Goal: Transaction & Acquisition: Book appointment/travel/reservation

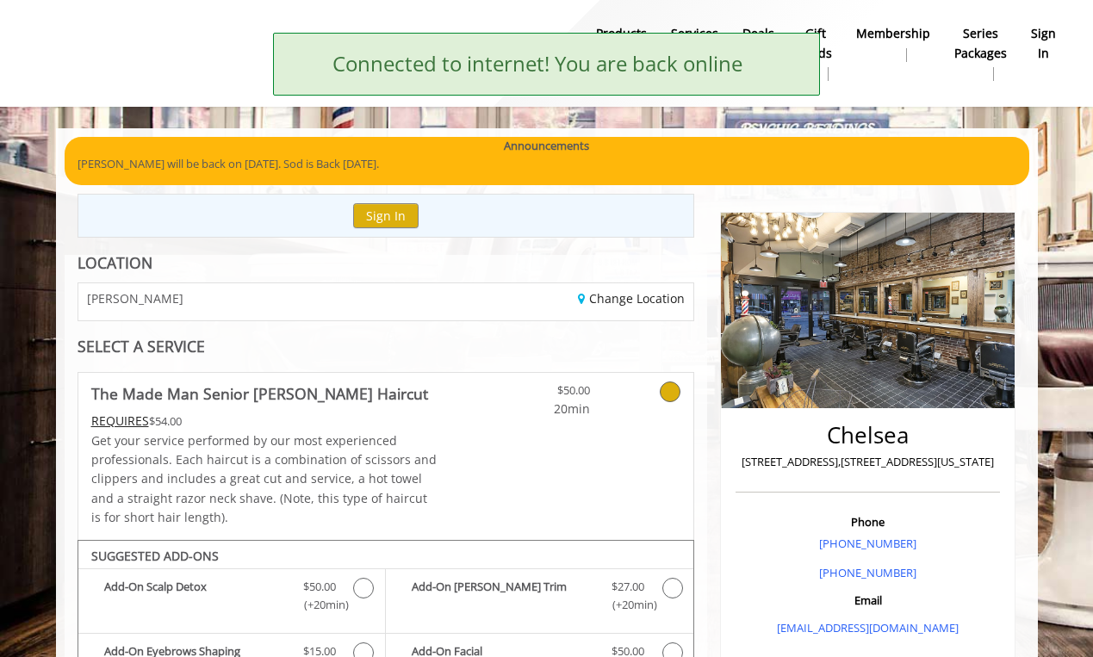
scroll to position [582, 0]
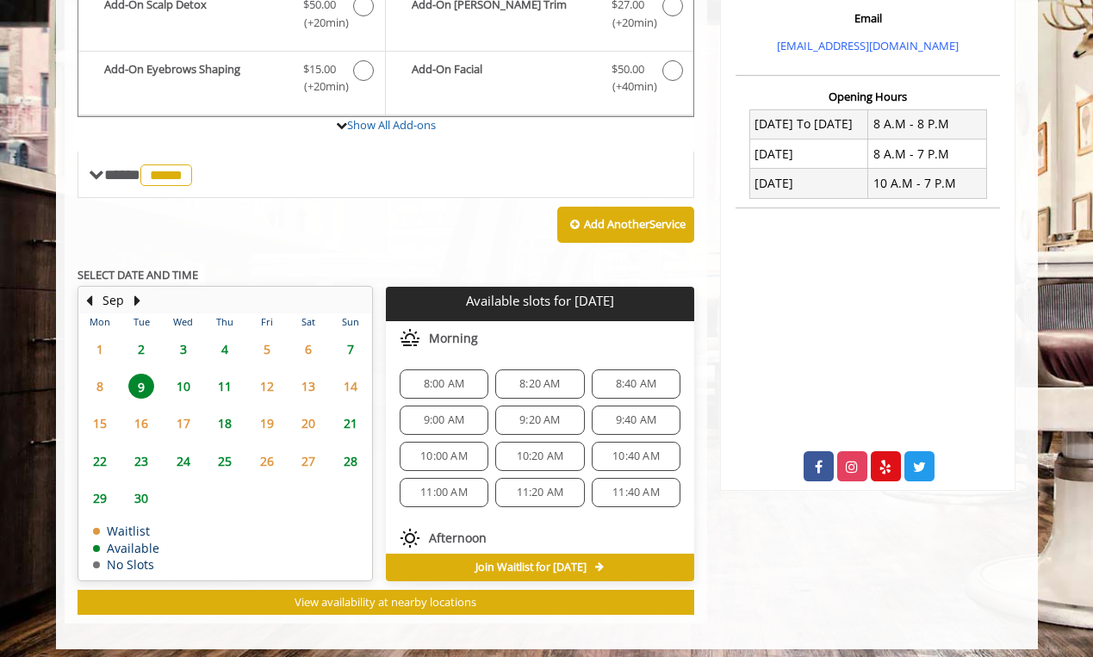
click at [226, 376] on span "11" at bounding box center [225, 386] width 26 height 25
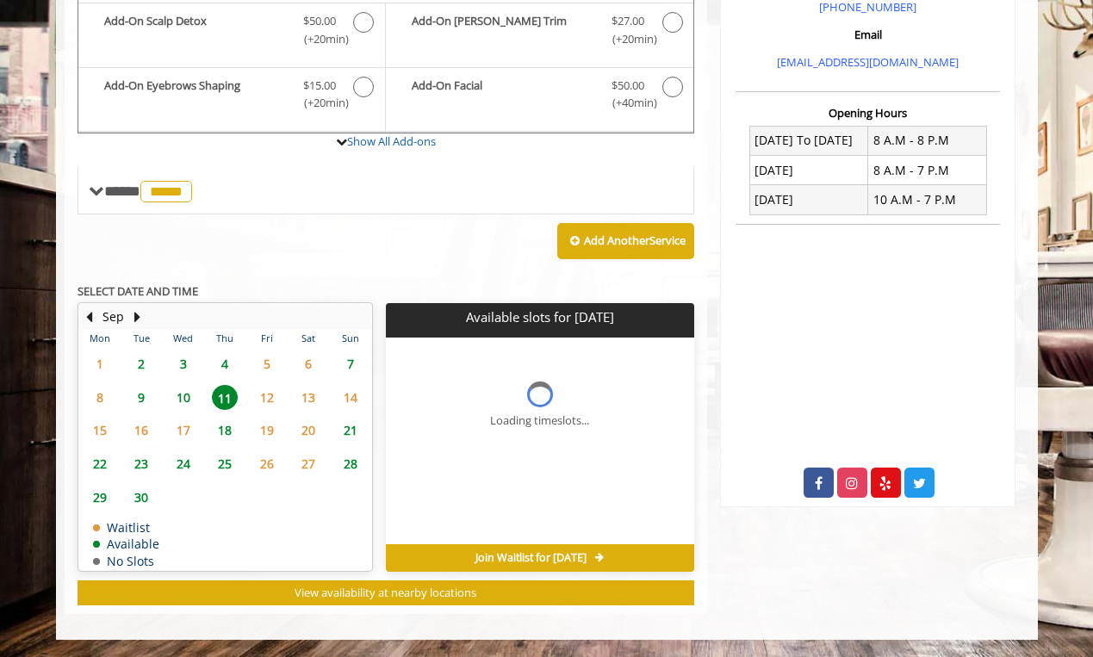
scroll to position [557, 0]
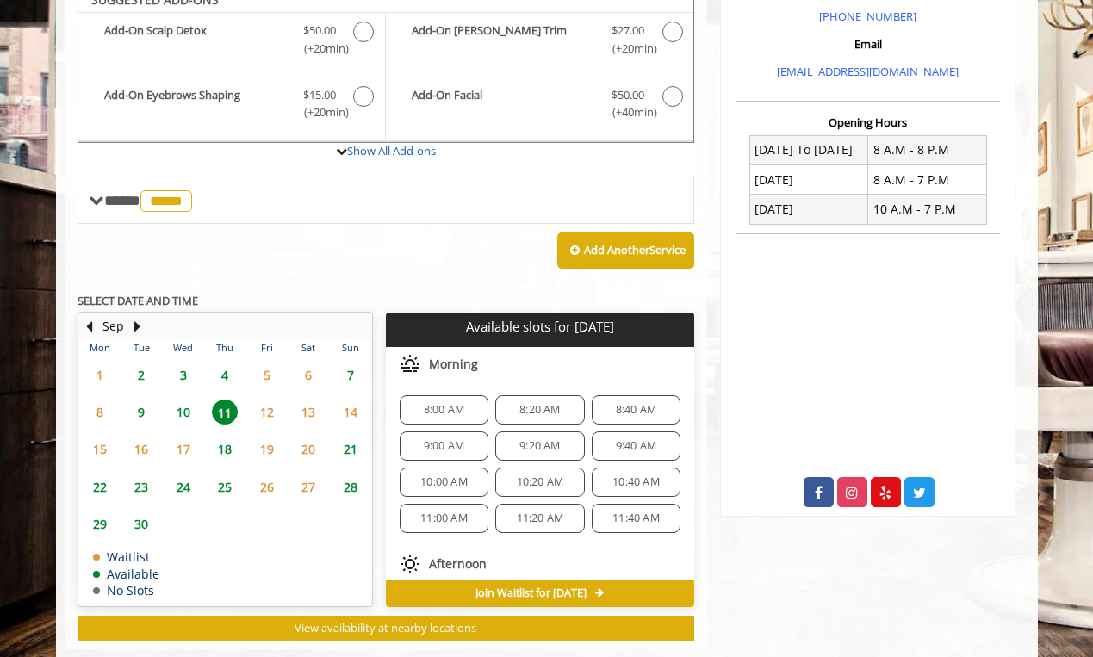
click at [438, 403] on span "8:00 AM" at bounding box center [444, 410] width 40 height 14
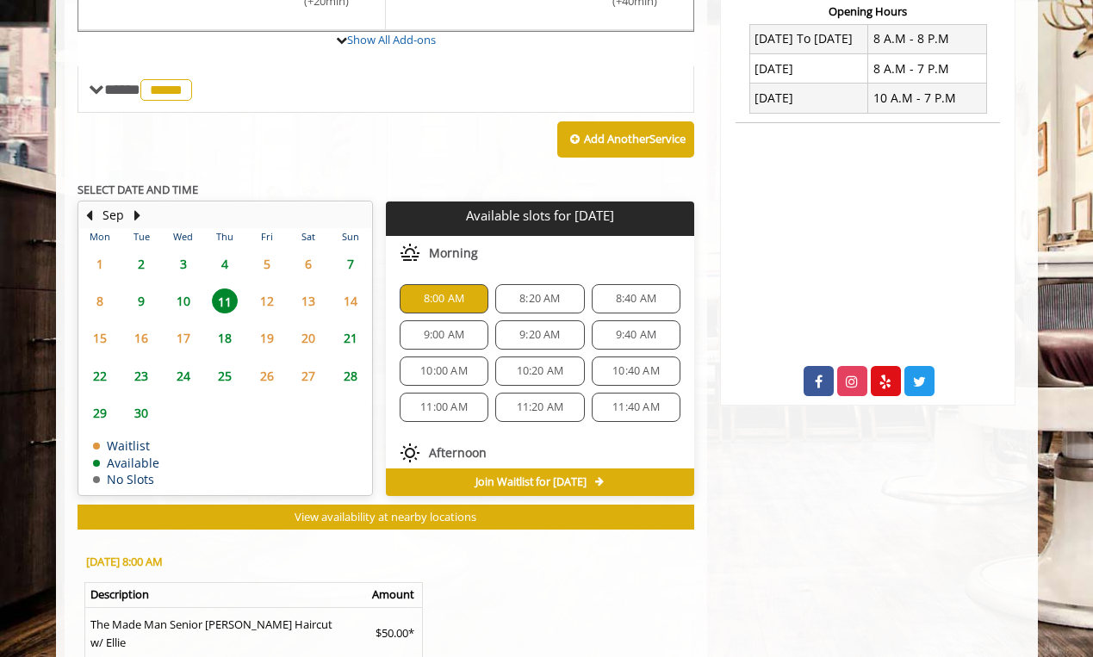
scroll to position [666, 0]
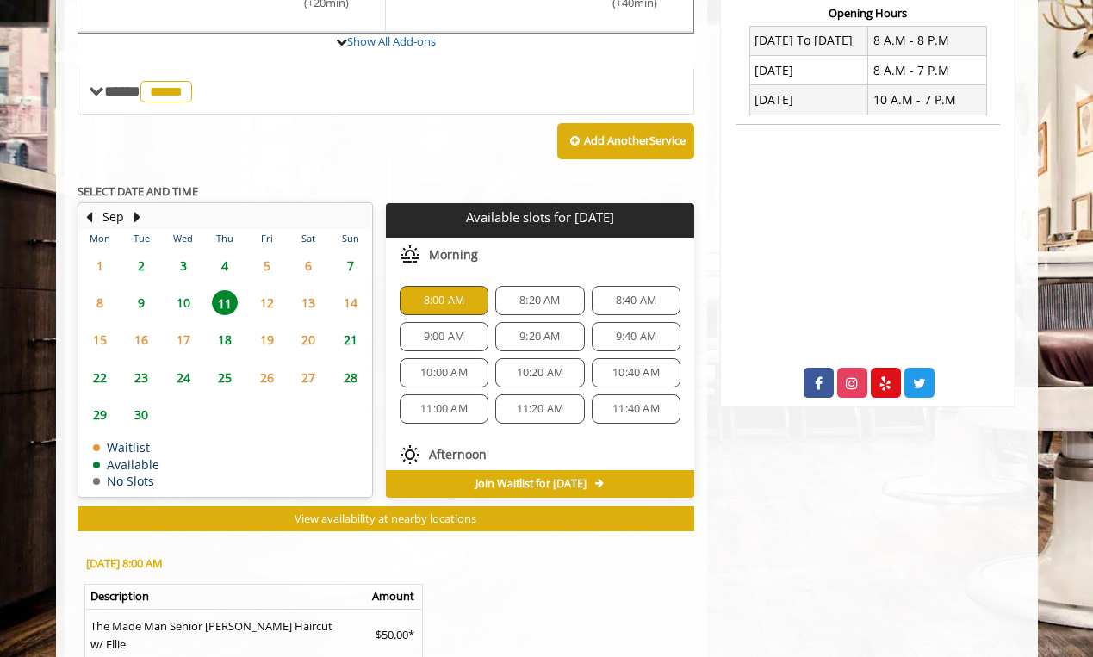
click at [223, 256] on span "4" at bounding box center [225, 265] width 26 height 25
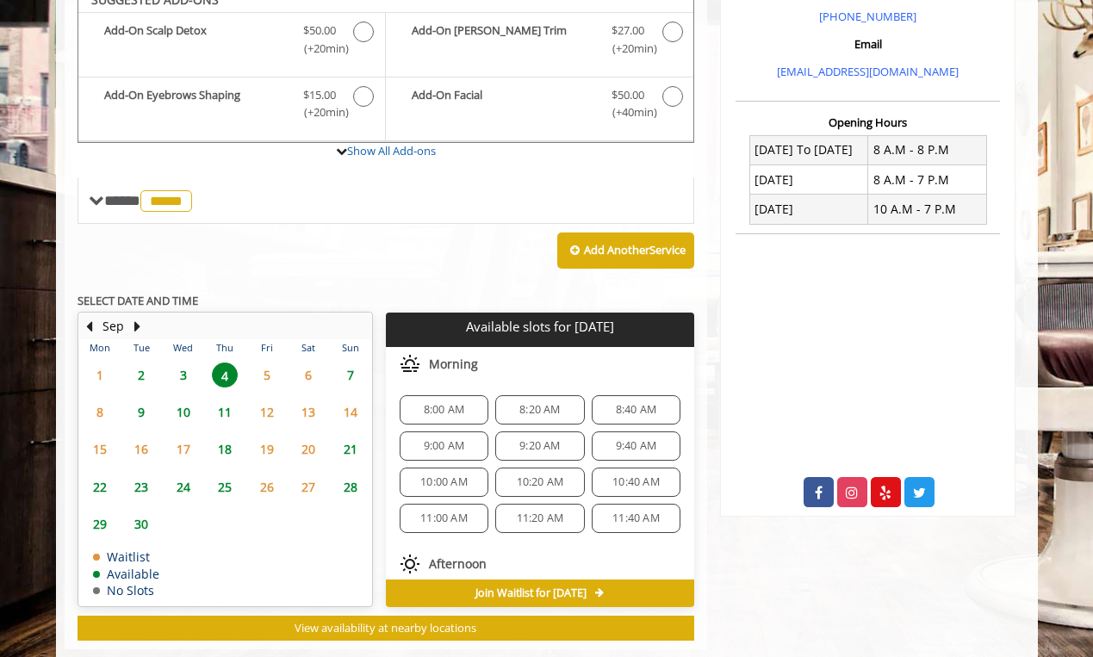
scroll to position [582, 0]
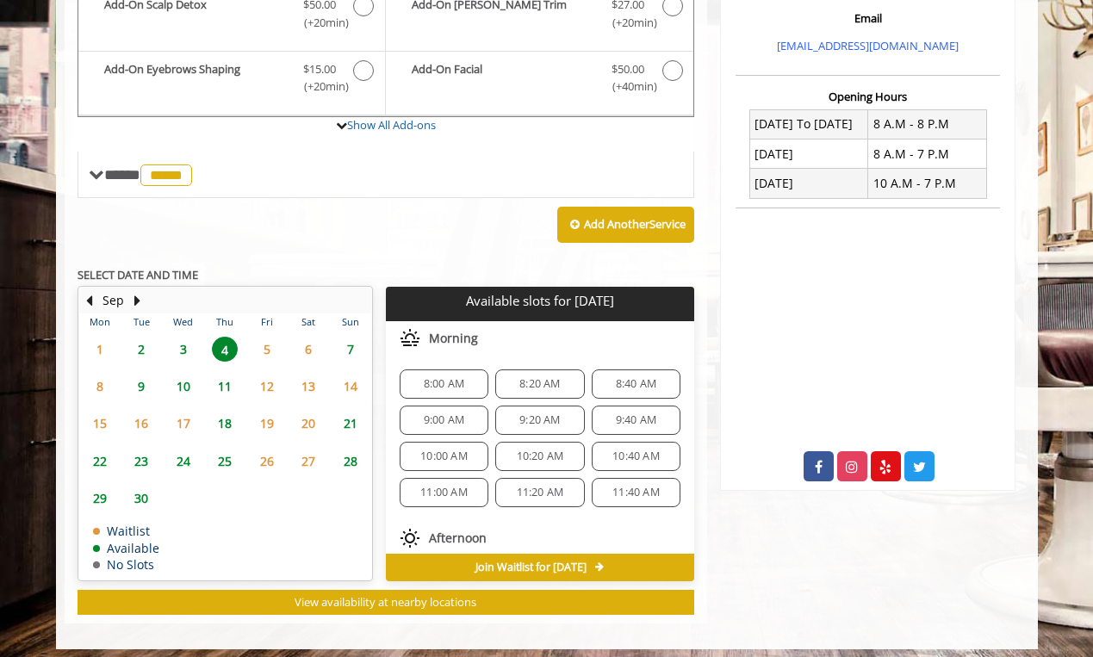
click at [352, 338] on span "7" at bounding box center [351, 349] width 26 height 25
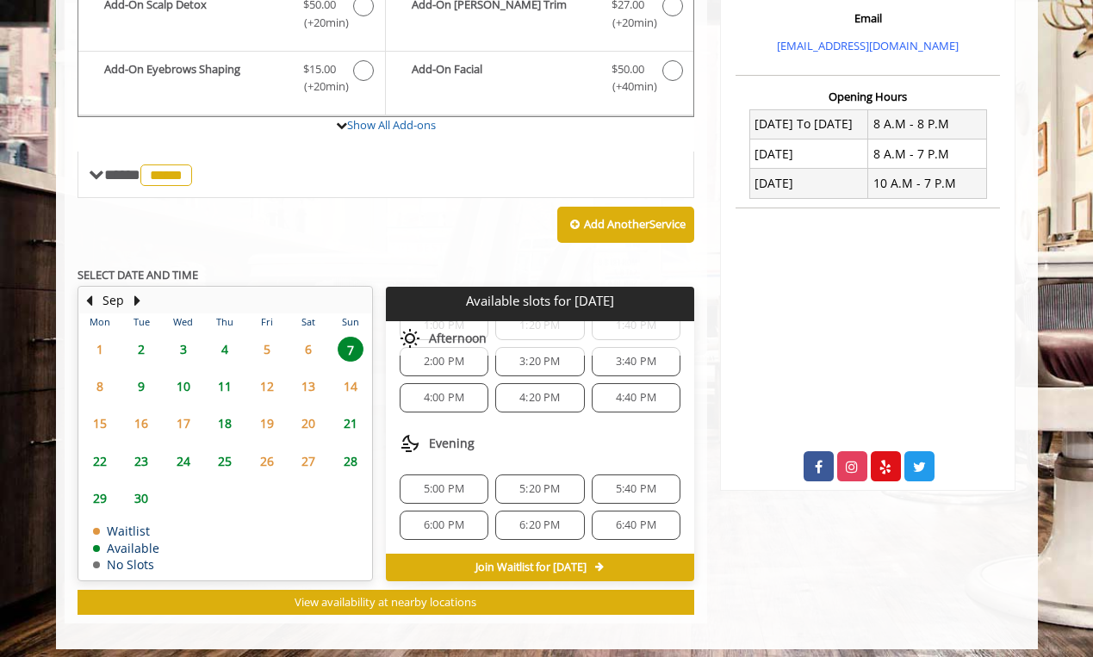
click at [226, 339] on span "4" at bounding box center [225, 349] width 26 height 25
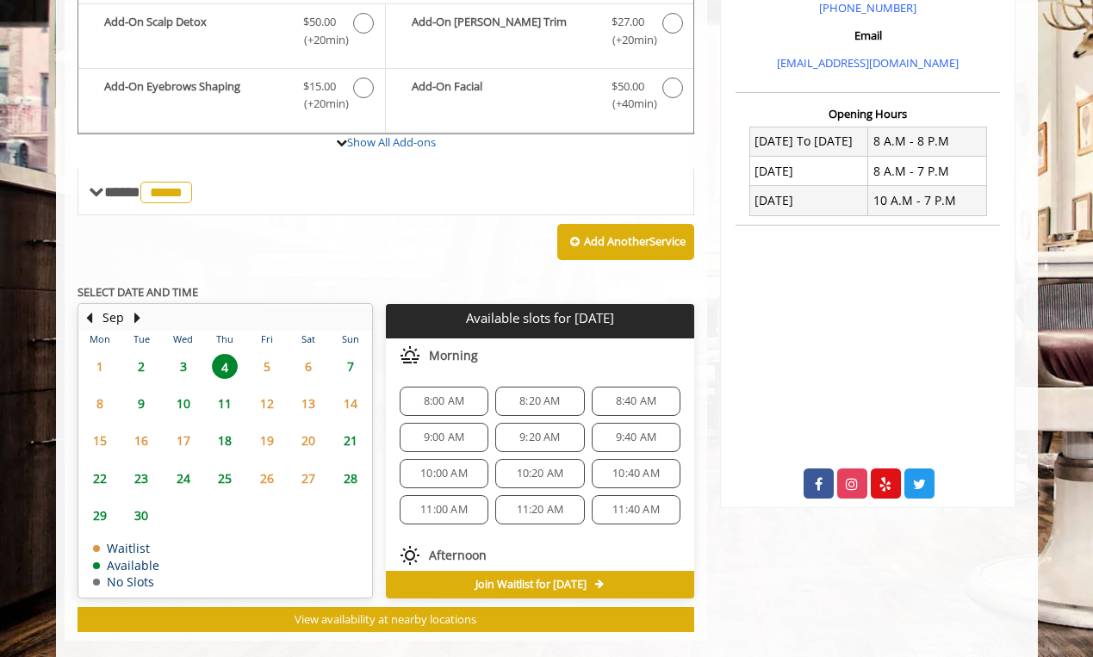
scroll to position [564, 0]
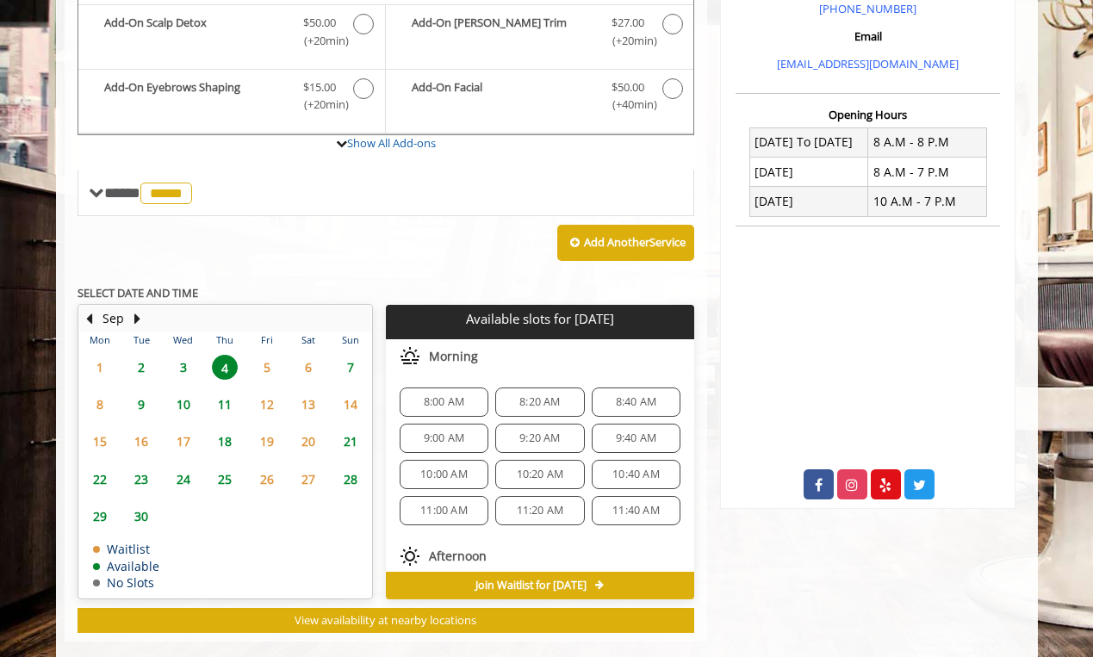
click at [441, 395] on span "8:00 AM" at bounding box center [444, 402] width 40 height 14
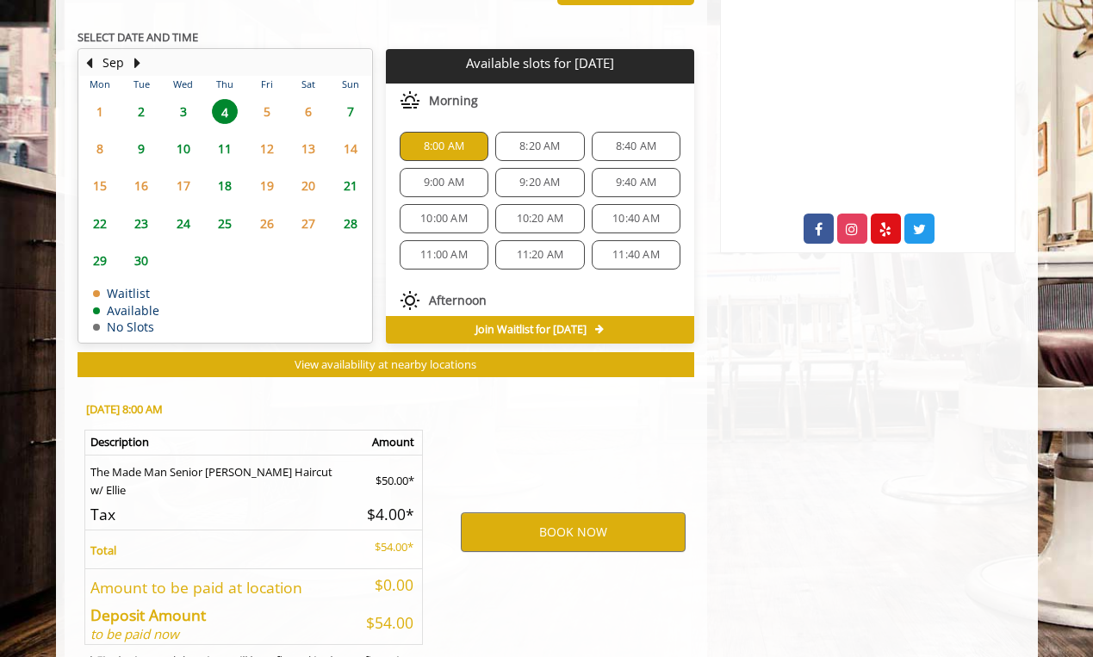
scroll to position [889, 0]
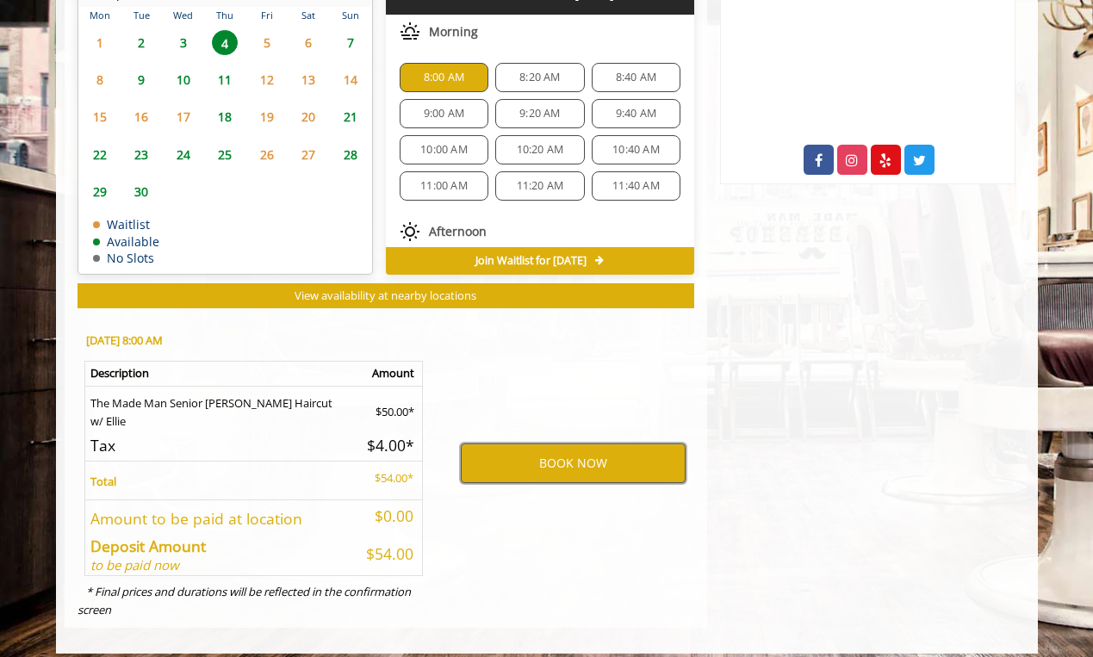
click at [564, 450] on button "BOOK NOW" at bounding box center [573, 464] width 225 height 40
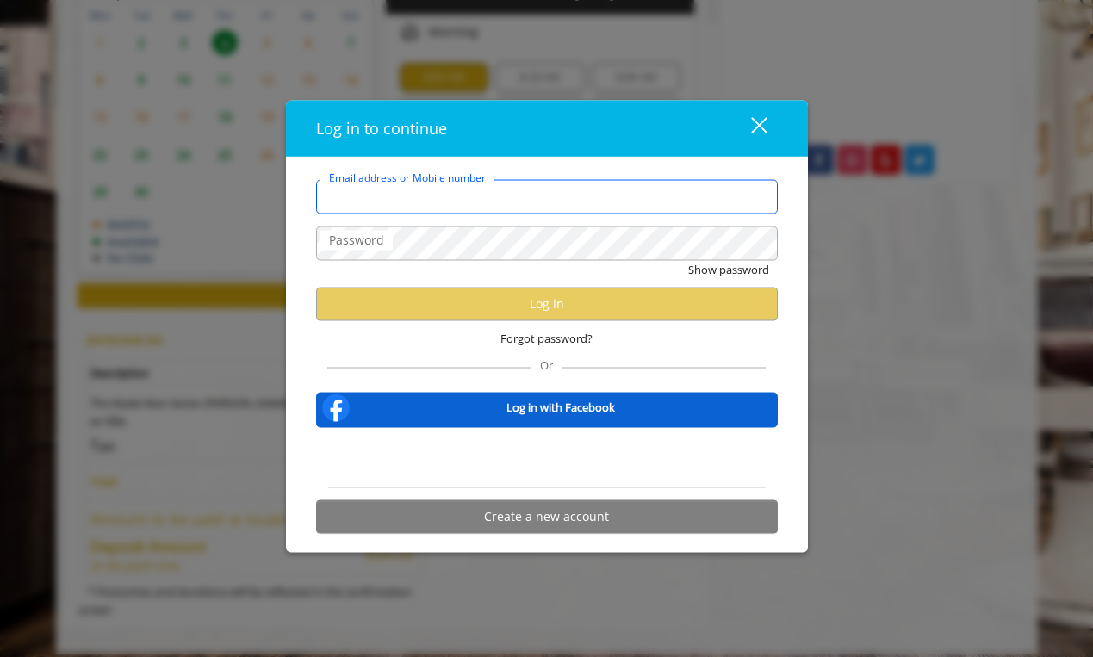
type input "**********"
click at [470, 361] on div "Or" at bounding box center [546, 362] width 439 height 12
click at [489, 202] on input "**********" at bounding box center [547, 197] width 462 height 34
click at [439, 358] on div "Or" at bounding box center [546, 362] width 439 height 12
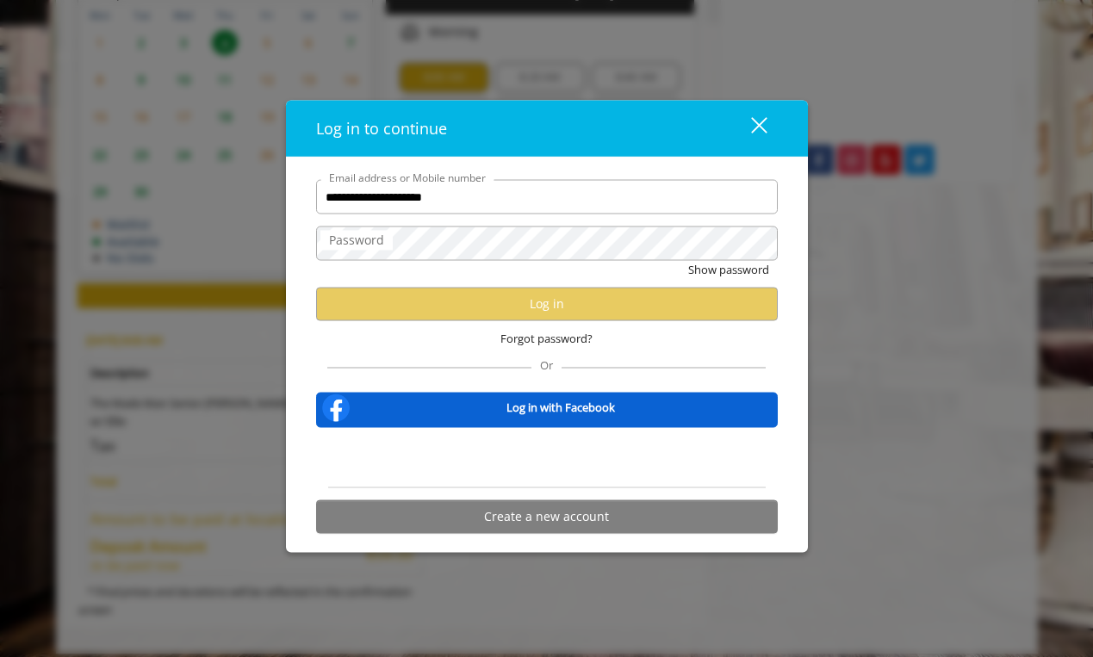
click at [761, 121] on div "close" at bounding box center [749, 128] width 34 height 26
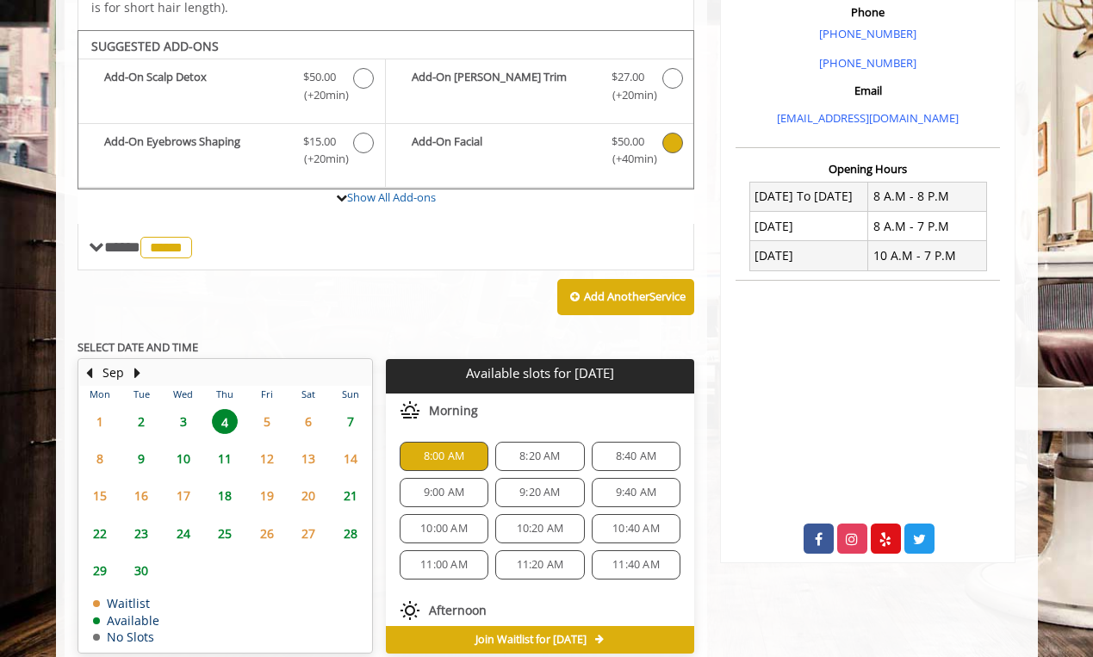
scroll to position [520, 0]
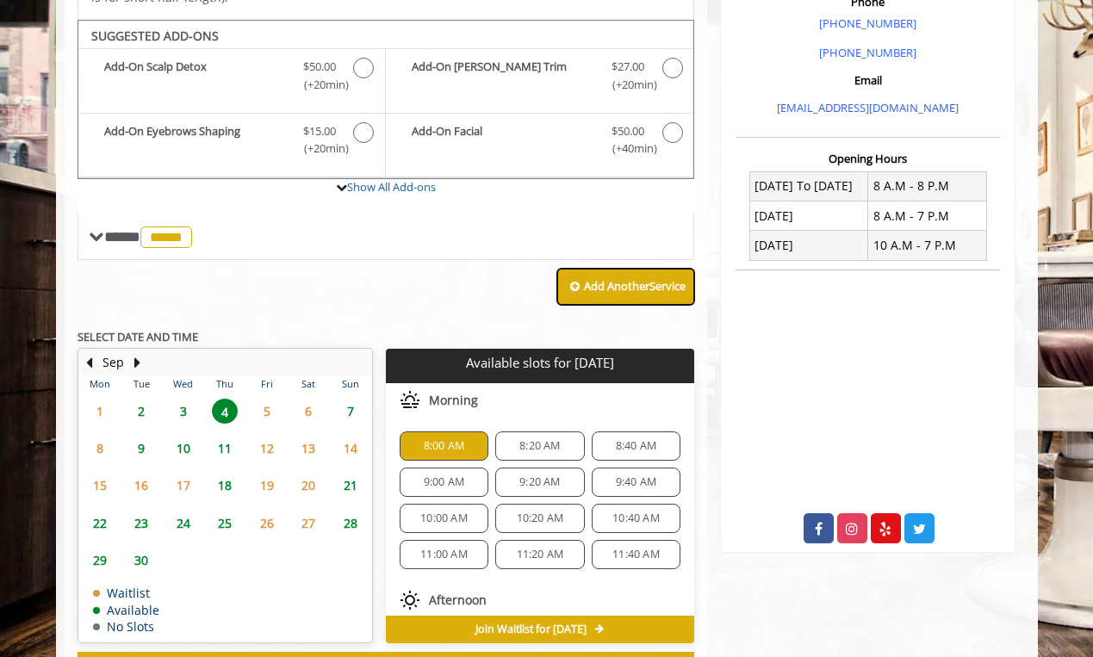
click at [595, 281] on b "Add Another Service" at bounding box center [635, 286] width 102 height 16
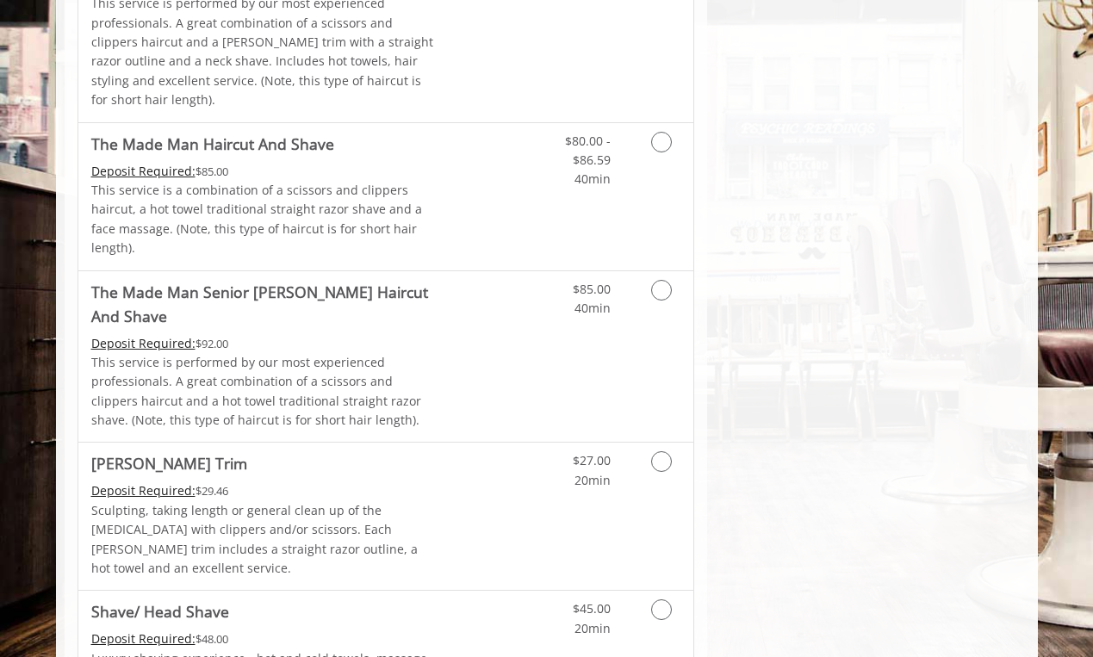
scroll to position [1809, 0]
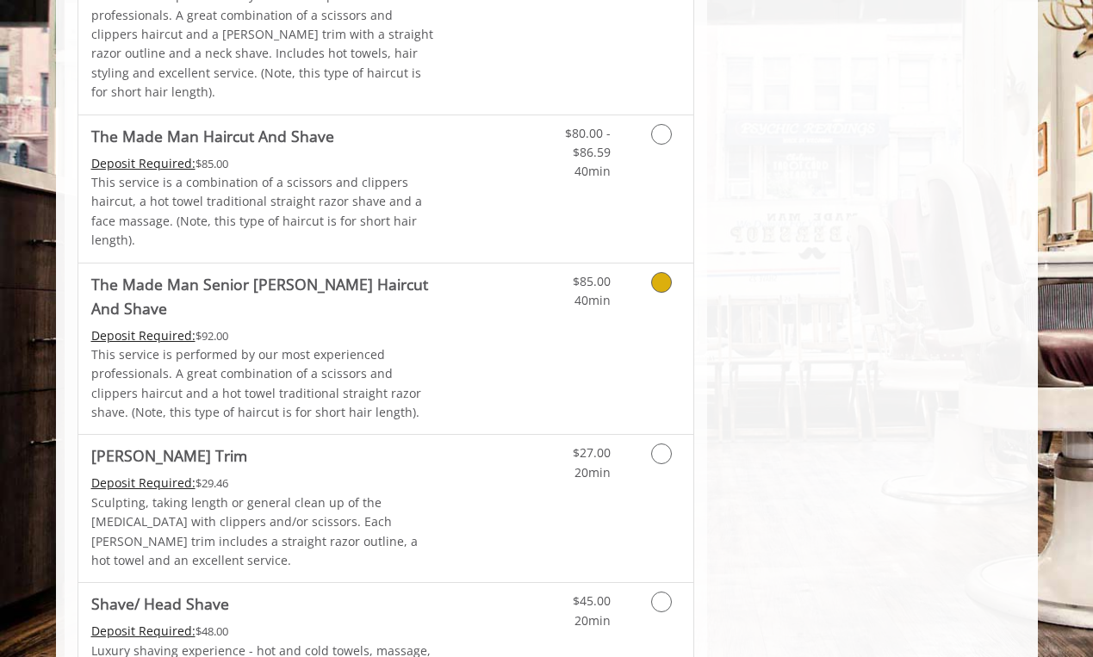
click at [657, 272] on icon "Grooming services" at bounding box center [661, 282] width 21 height 21
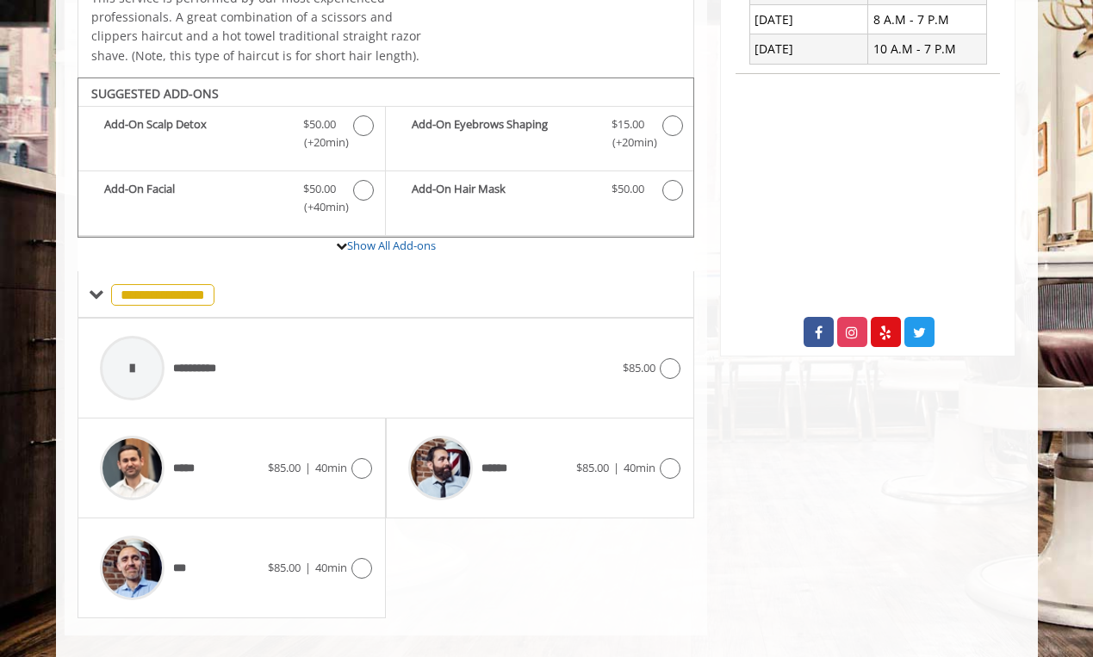
scroll to position [729, 0]
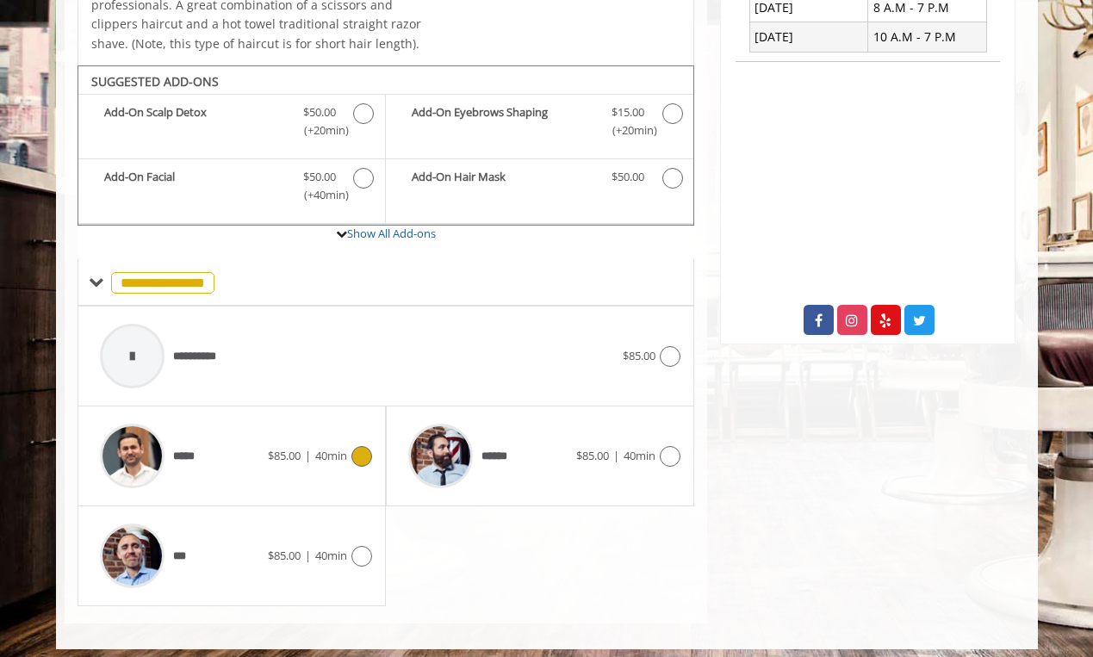
click at [357, 447] on icon at bounding box center [362, 456] width 21 height 21
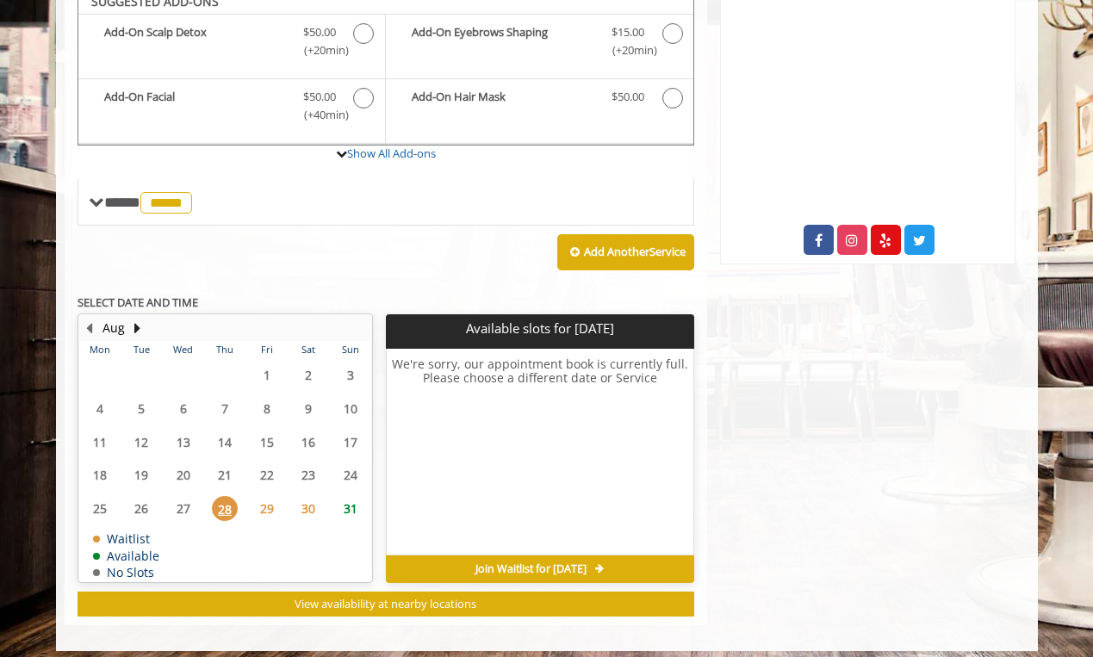
scroll to position [802, 0]
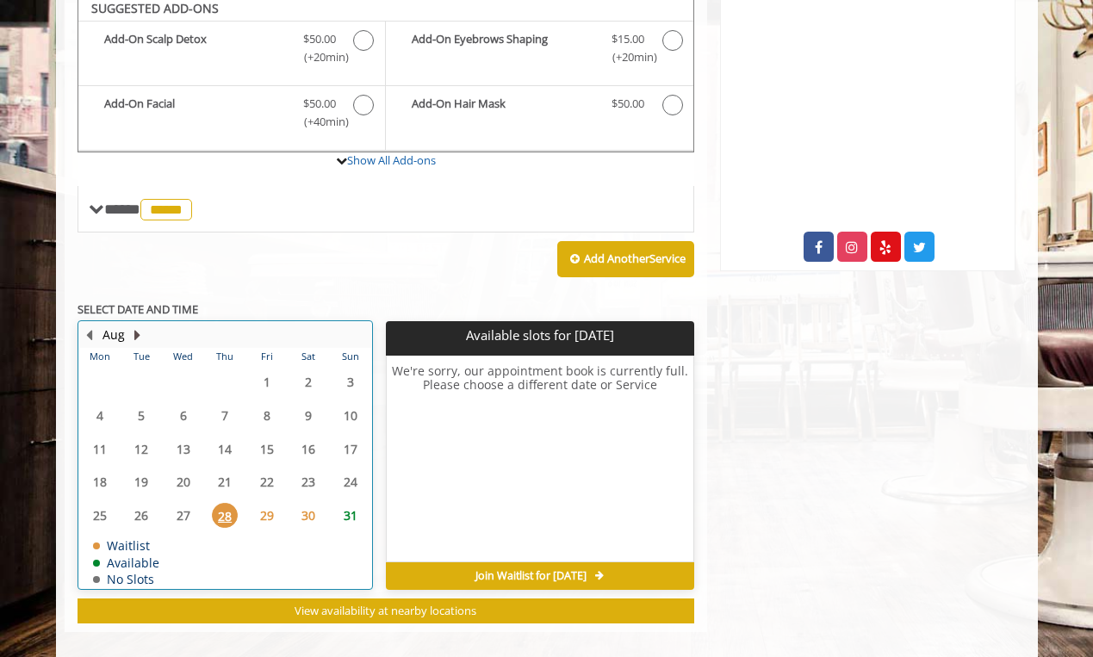
click at [137, 326] on button "Next Month" at bounding box center [138, 335] width 14 height 19
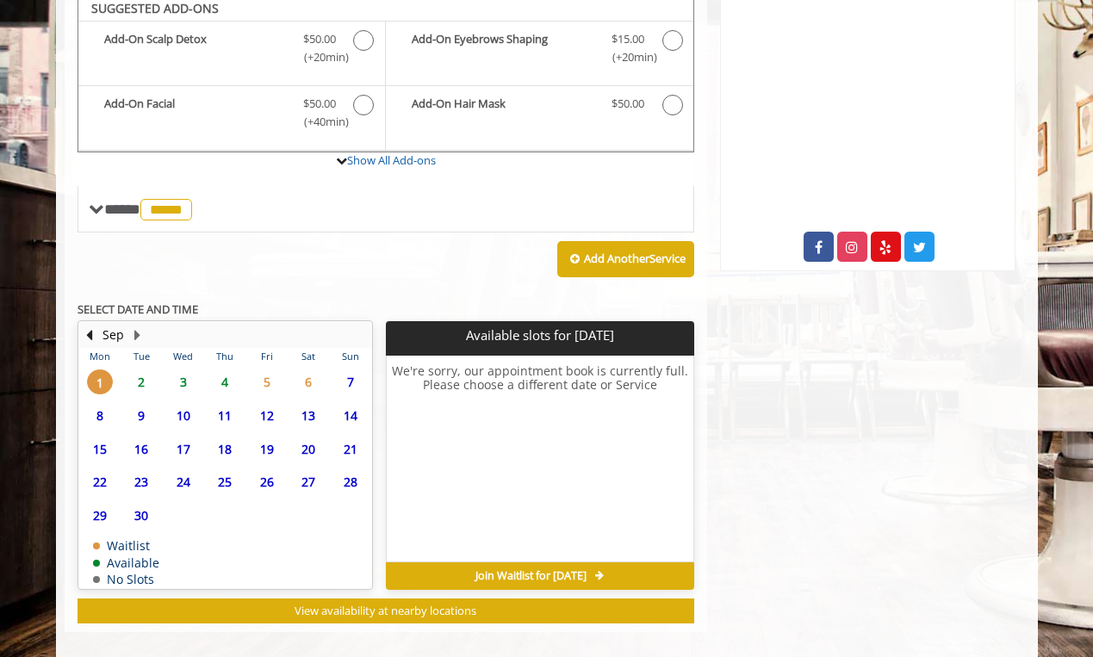
click at [221, 375] on span "4" at bounding box center [225, 382] width 26 height 25
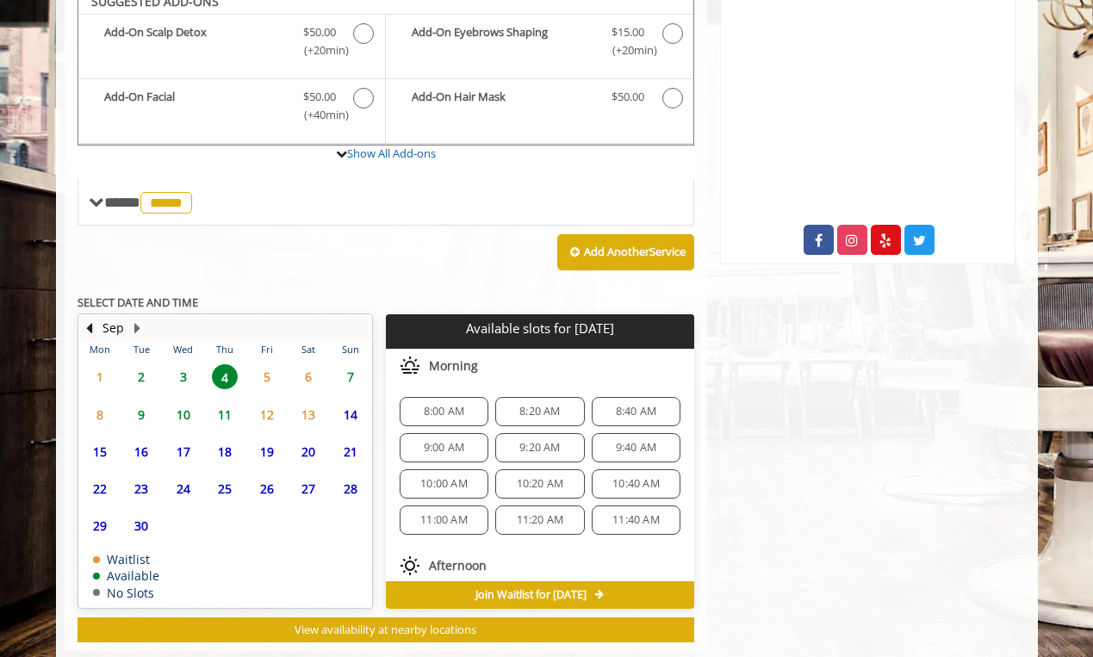
scroll to position [835, 0]
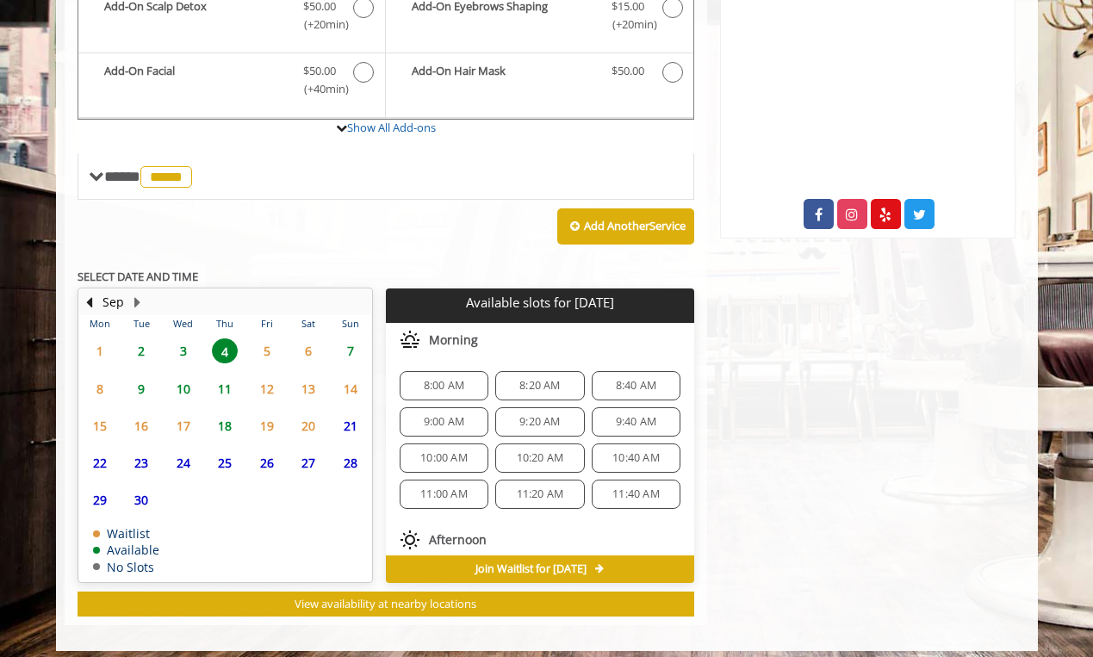
click at [429, 379] on span "8:00 AM" at bounding box center [444, 386] width 40 height 14
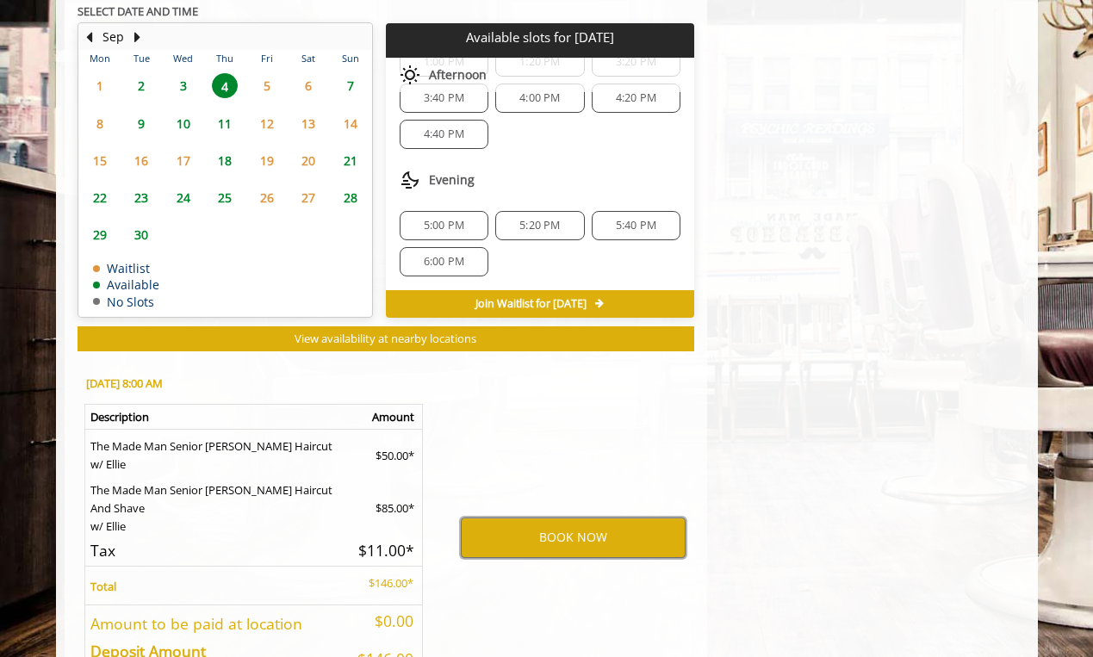
scroll to position [1104, 0]
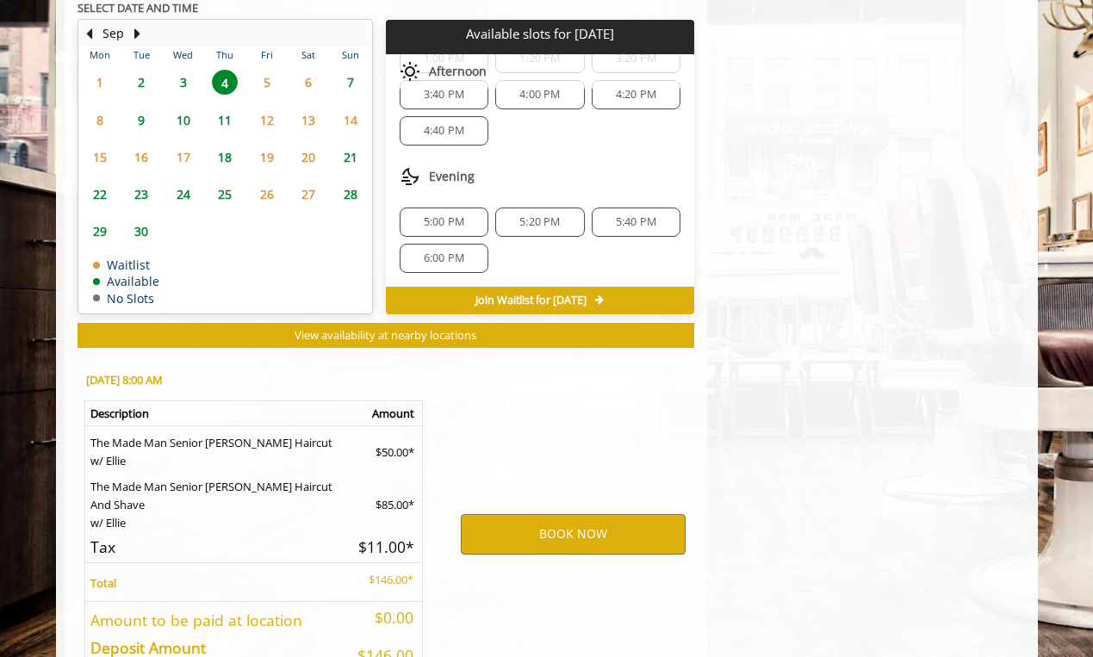
click at [344, 439] on td "The Made Man Senior [PERSON_NAME] Haircut w/ [PERSON_NAME]" at bounding box center [217, 449] width 267 height 44
click at [391, 446] on td "$50.00*" at bounding box center [387, 449] width 71 height 44
